Goal: Transaction & Acquisition: Book appointment/travel/reservation

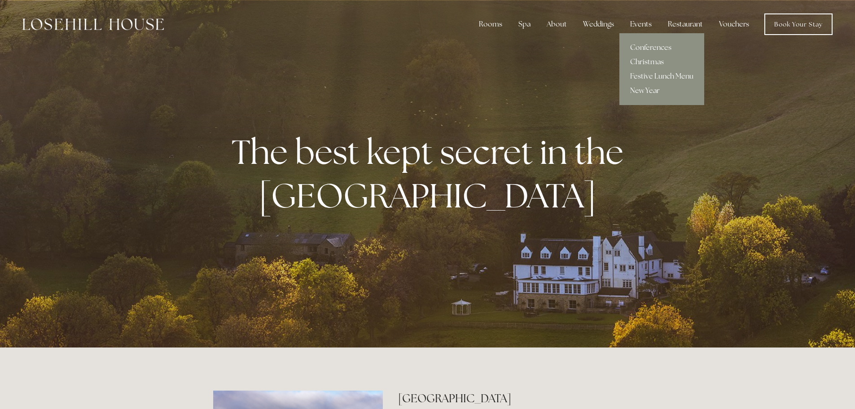
click at [642, 22] on div "Events" at bounding box center [641, 24] width 36 height 18
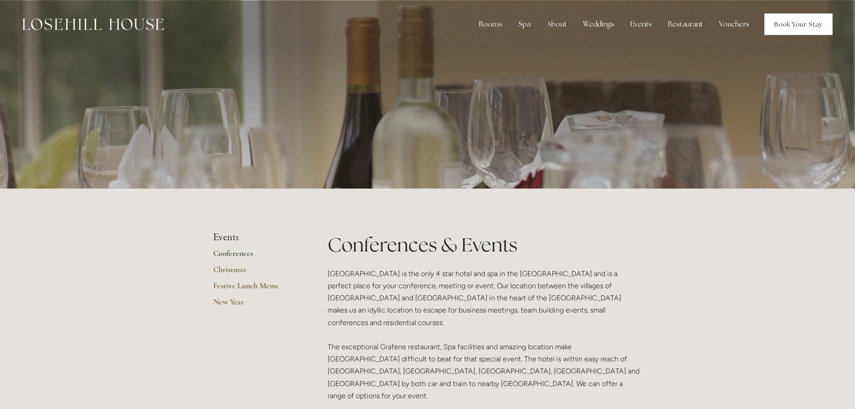
click at [793, 21] on link "Book Your Stay" at bounding box center [799, 24] width 68 height 22
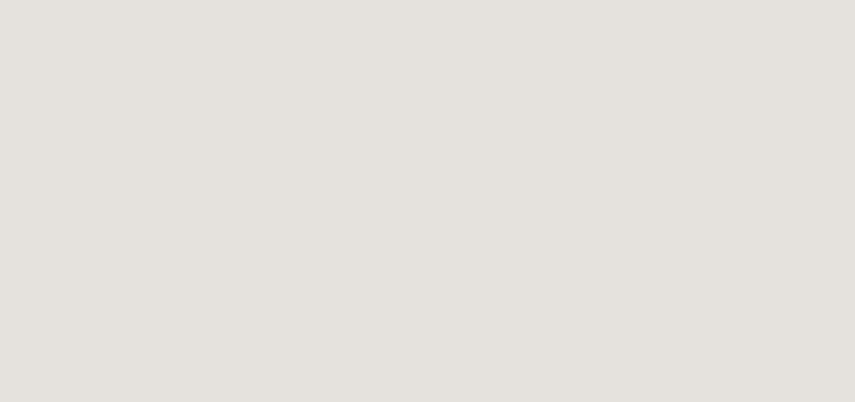
scroll to position [539, 0]
